Goal: Navigation & Orientation: Find specific page/section

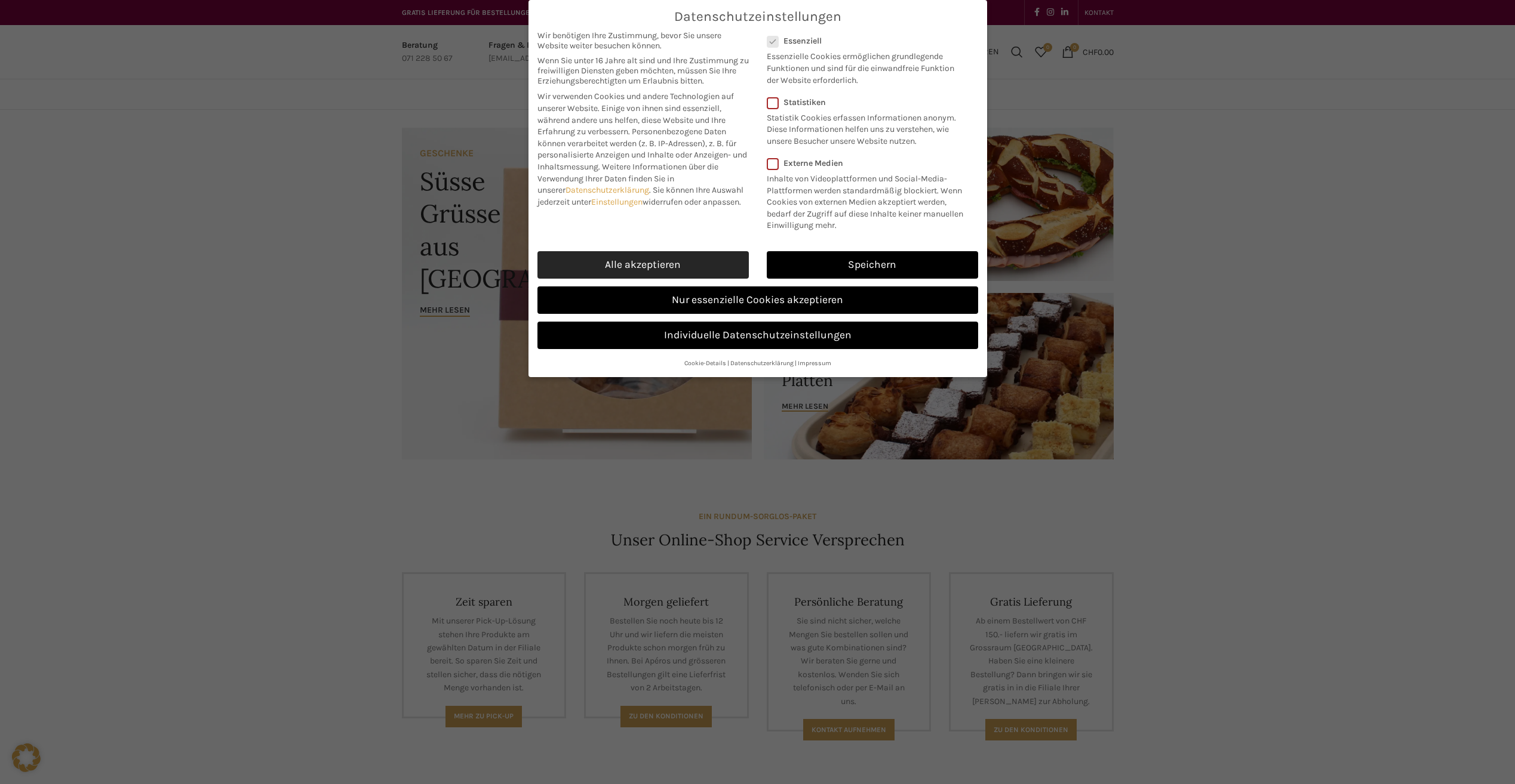
click at [691, 266] on link "Alle akzeptieren" at bounding box center [643, 264] width 211 height 27
checkbox input "true"
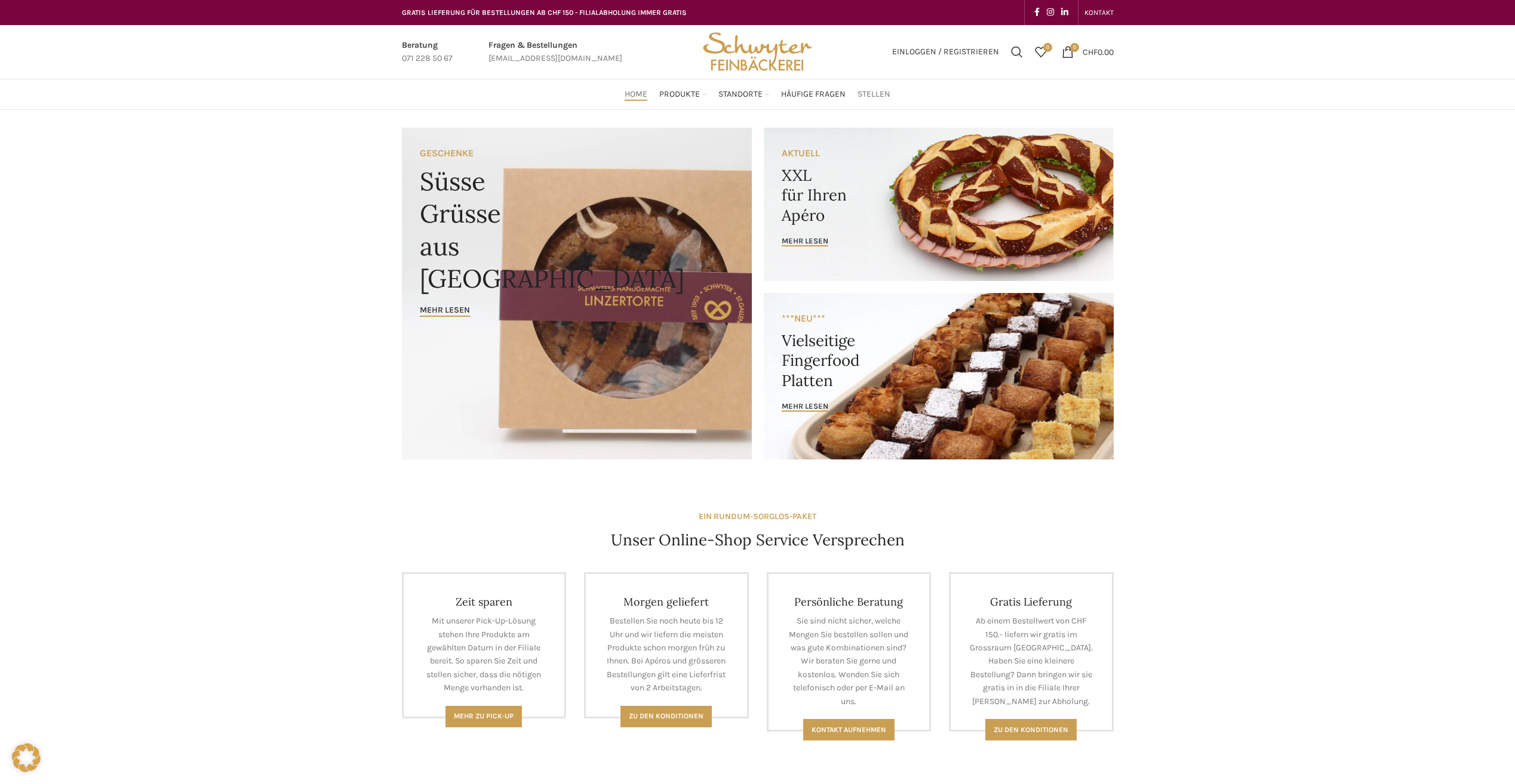
click at [867, 90] on span "Stellen" at bounding box center [874, 94] width 33 height 11
